Goal: Entertainment & Leisure: Consume media (video, audio)

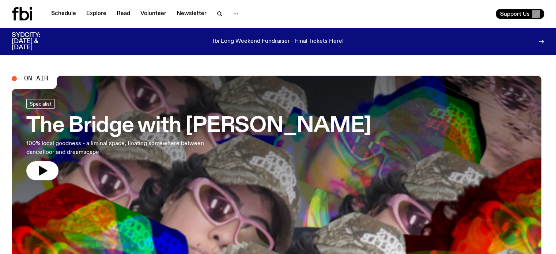
click at [33, 76] on span "On Air" at bounding box center [36, 78] width 24 height 7
click at [16, 77] on div at bounding box center [14, 78] width 5 height 5
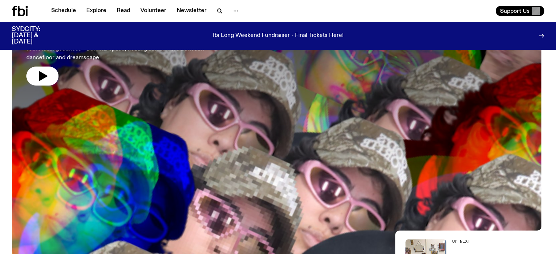
scroll to position [238, 0]
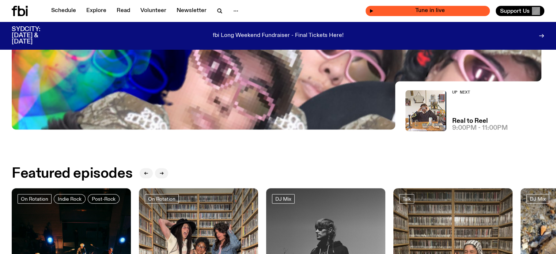
click at [434, 11] on span "Tune in live" at bounding box center [429, 10] width 113 height 5
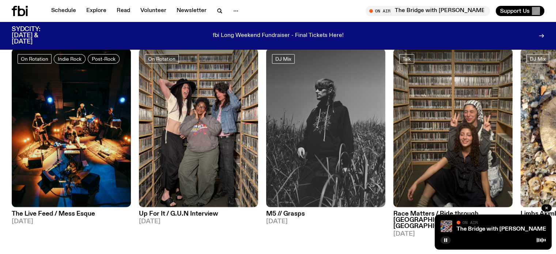
scroll to position [336, 0]
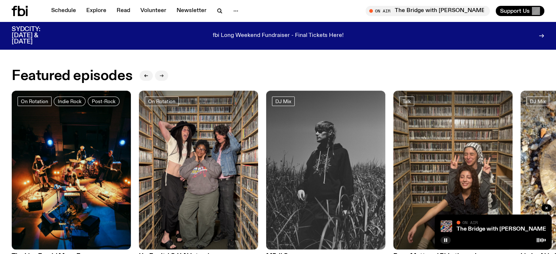
click at [167, 74] on button "button" at bounding box center [161, 76] width 13 height 10
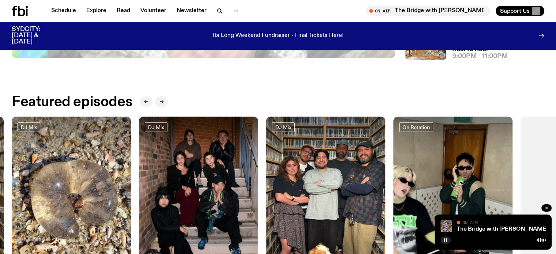
scroll to position [0, 0]
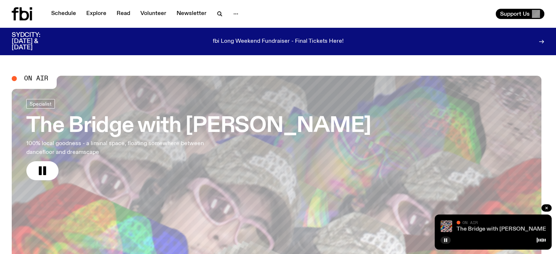
click at [486, 229] on link "The Bridge with [PERSON_NAME]" at bounding box center [501, 229] width 91 height 6
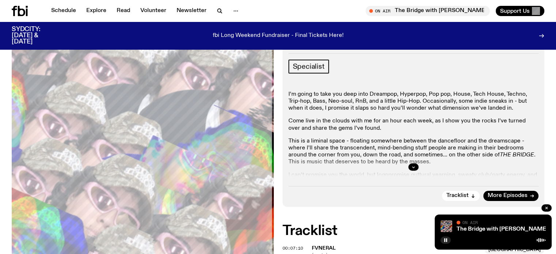
scroll to position [141, 0]
click at [411, 165] on icon "button" at bounding box center [413, 167] width 4 height 4
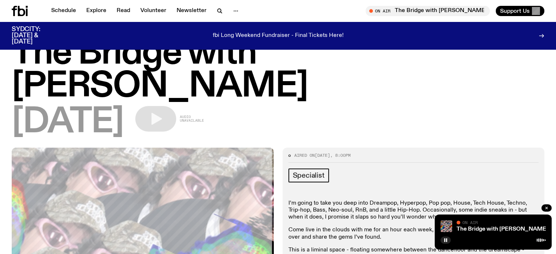
scroll to position [0, 0]
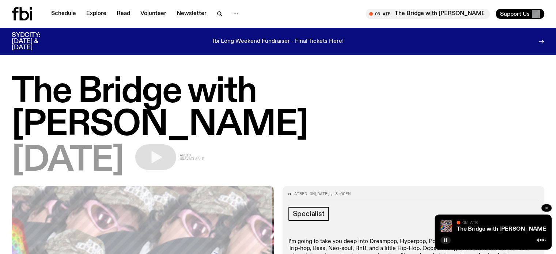
click at [547, 207] on icon "button" at bounding box center [546, 208] width 2 height 2
